Goal: Task Accomplishment & Management: Manage account settings

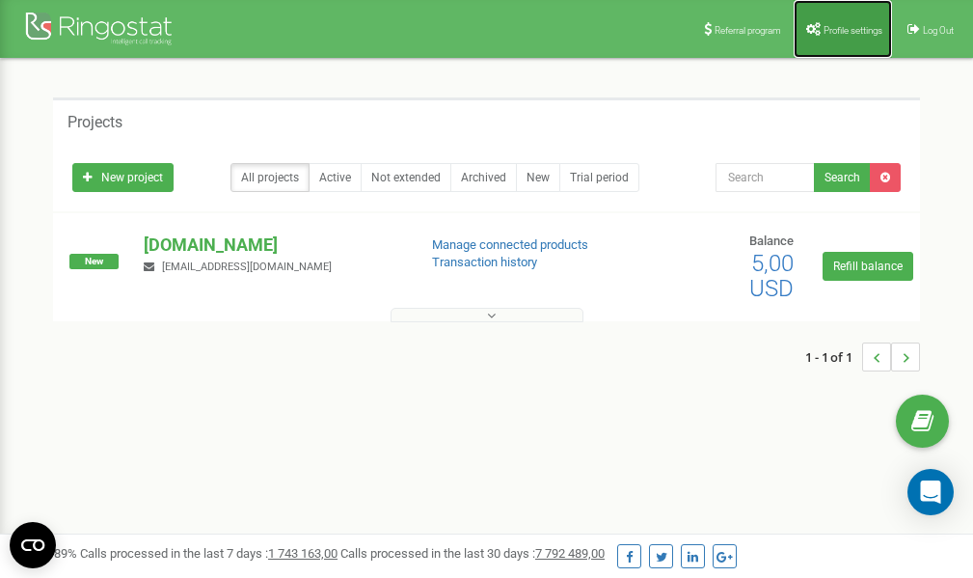
click at [832, 27] on span "Profile settings" at bounding box center [853, 30] width 59 height 11
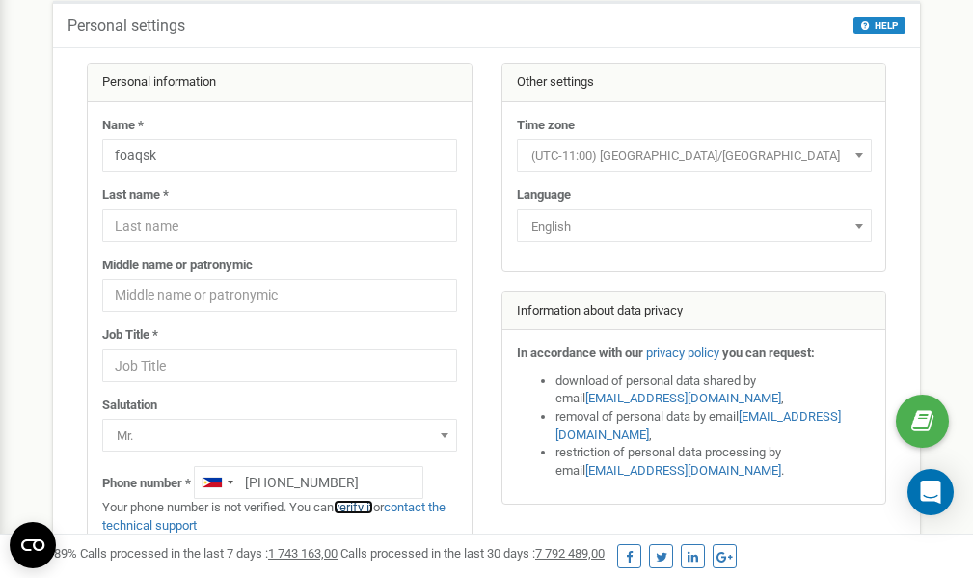
click at [362, 507] on link "verify it" at bounding box center [354, 507] width 40 height 14
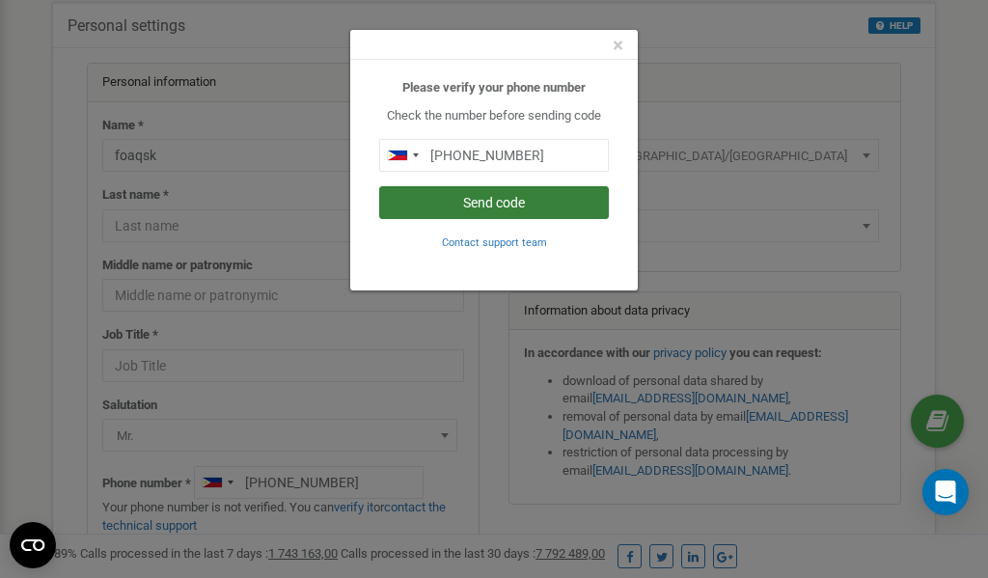
click at [495, 206] on button "Send code" at bounding box center [494, 202] width 230 height 33
